Goal: Task Accomplishment & Management: Complete application form

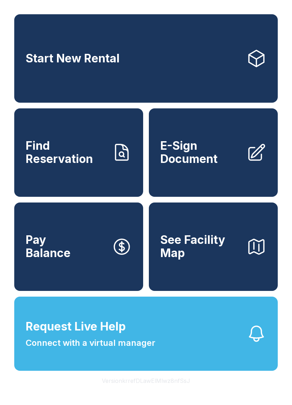
click at [144, 349] on span "Connect with a virtual manager" at bounding box center [91, 342] width 130 height 13
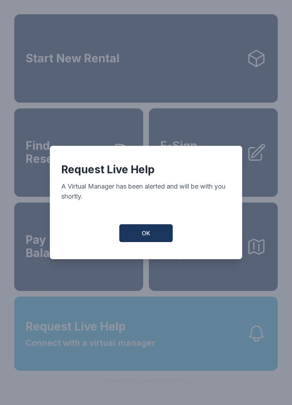
click at [155, 231] on button "OK" at bounding box center [145, 233] width 53 height 18
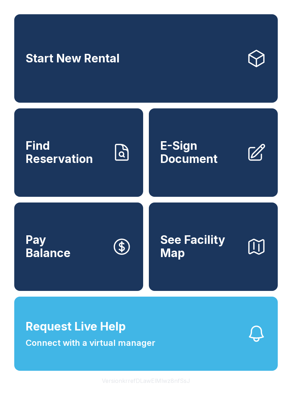
click at [217, 152] on span "E-Sign Document" at bounding box center [200, 152] width 81 height 26
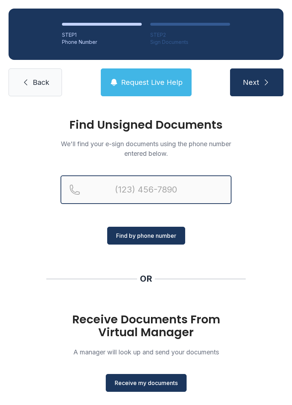
click at [144, 184] on input "Reservation phone number" at bounding box center [146, 189] width 171 height 29
type input "(4"
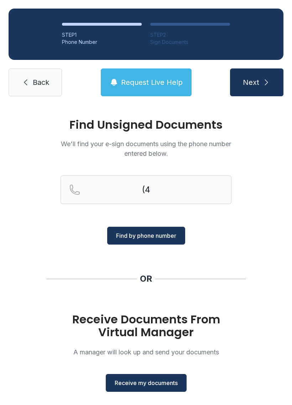
click at [35, 235] on div "Find Unsigned Documents We'll find your e-sign documents using the phone number…" at bounding box center [146, 262] width 292 height 315
click at [135, 378] on span "Receive my documents" at bounding box center [146, 382] width 63 height 9
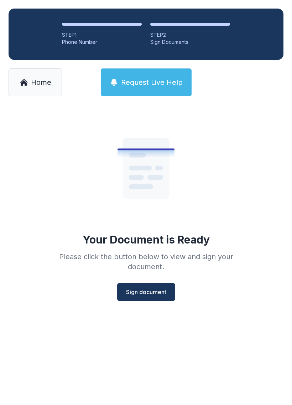
click at [135, 292] on span "Sign document" at bounding box center [146, 292] width 40 height 9
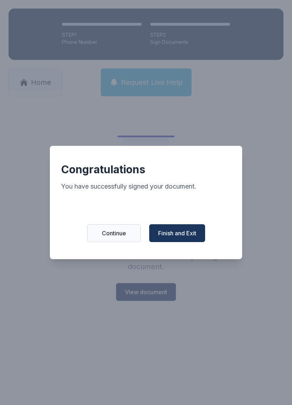
click at [184, 232] on button "Finish and Exit" at bounding box center [177, 233] width 56 height 18
